Goal: Task Accomplishment & Management: Use online tool/utility

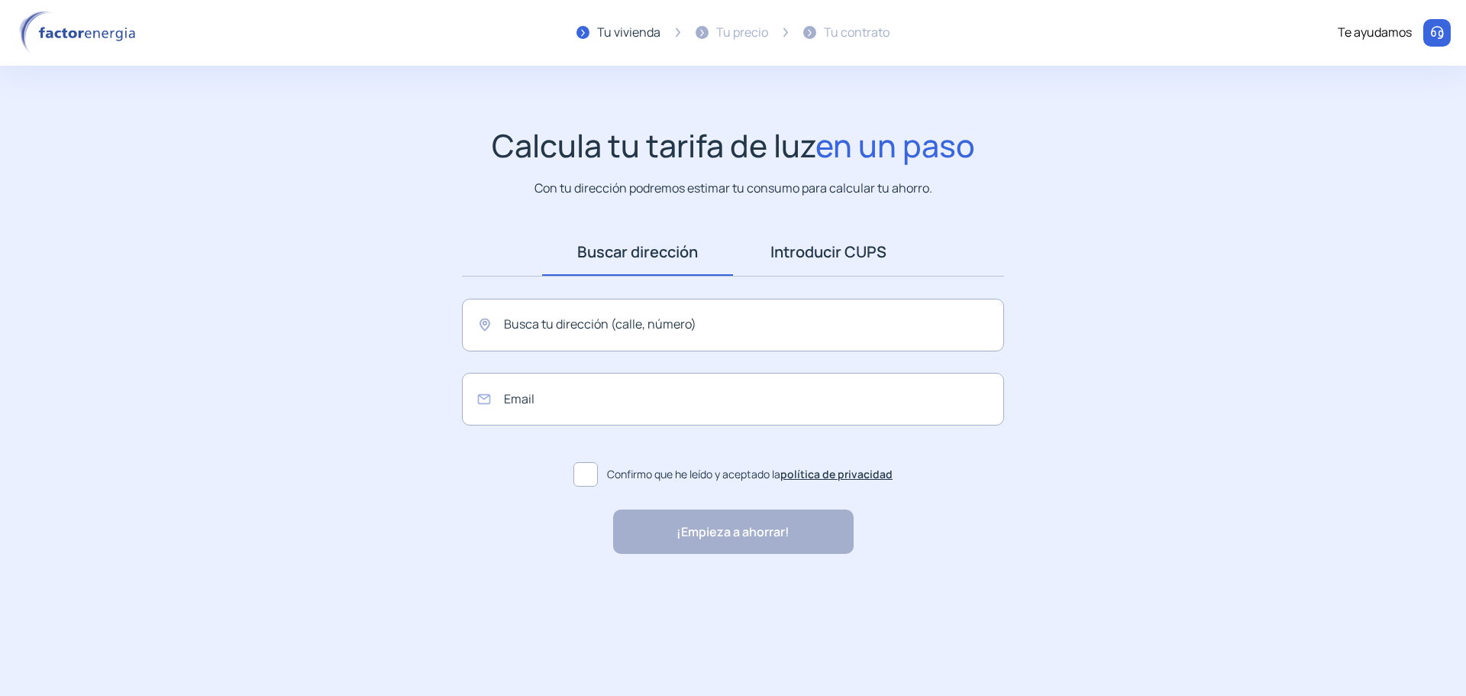
click at [824, 250] on link "Introducir CUPS" at bounding box center [828, 251] width 191 height 47
click at [876, 586] on img at bounding box center [825, 582] width 107 height 11
click at [816, 585] on img at bounding box center [825, 582] width 107 height 11
click at [816, 586] on img at bounding box center [825, 582] width 107 height 11
drag, startPoint x: 816, startPoint y: 586, endPoint x: 716, endPoint y: 591, distance: 99.4
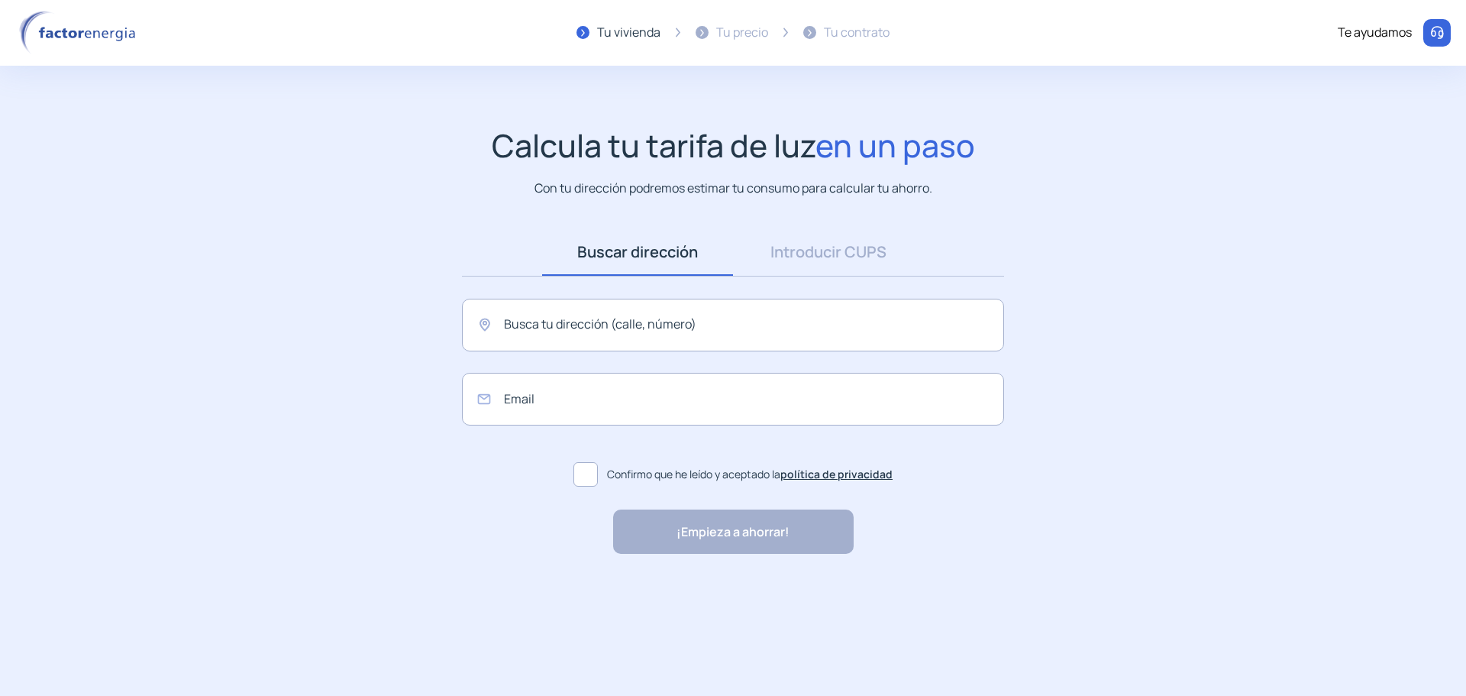
click at [776, 587] on img at bounding box center [825, 582] width 107 height 11
drag, startPoint x: 716, startPoint y: 591, endPoint x: 641, endPoint y: 578, distance: 75.9
click at [714, 591] on p ""Rapidez y buen trato al cliente"" at bounding box center [676, 583] width 176 height 20
click at [921, 592] on div "Calcula tu tarifa de luz en un paso Con tu dirección podremos estimar tu consum…" at bounding box center [733, 379] width 1466 height 504
click at [864, 583] on img at bounding box center [825, 582] width 107 height 11
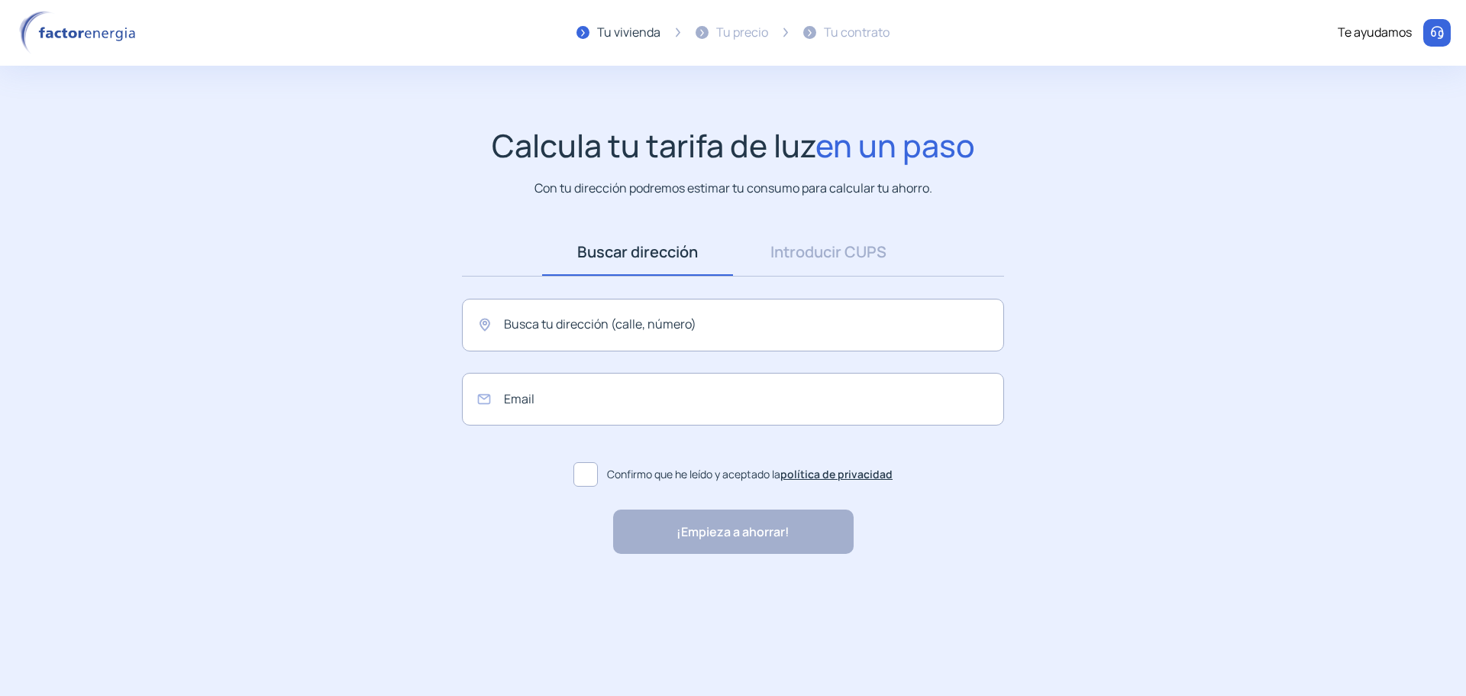
click at [757, 619] on div "Calcula tu tarifa de luz en un paso Con tu dirección podremos estimar tu consum…" at bounding box center [733, 379] width 1466 height 504
